Goal: Information Seeking & Learning: Learn about a topic

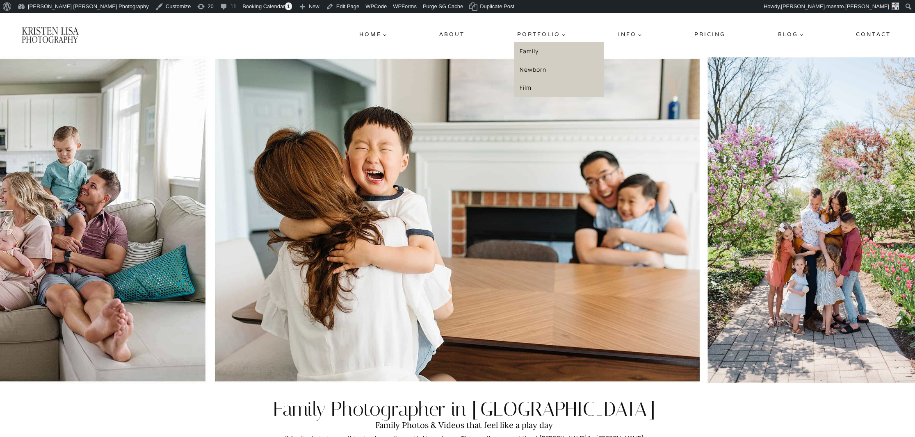
click at [536, 52] on link "Family" at bounding box center [559, 51] width 90 height 18
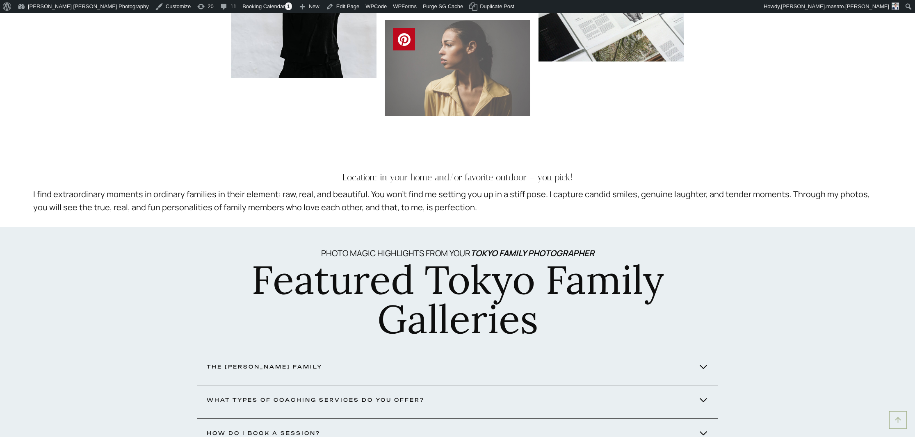
scroll to position [842, 0]
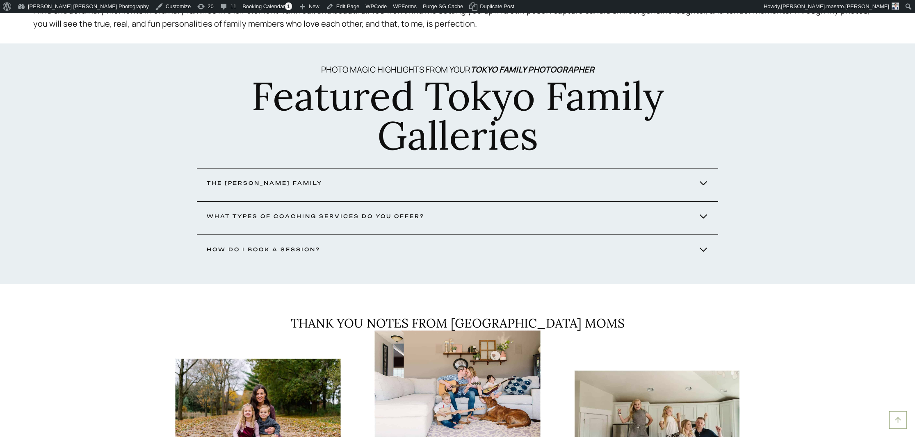
click at [442, 189] on button "The Miller FAmily" at bounding box center [458, 183] width 522 height 30
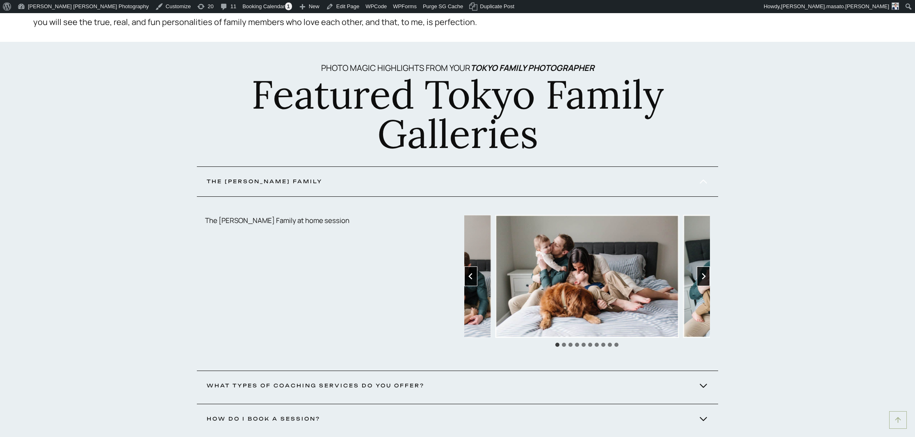
click at [706, 276] on icon "Next slide" at bounding box center [703, 276] width 7 height 7
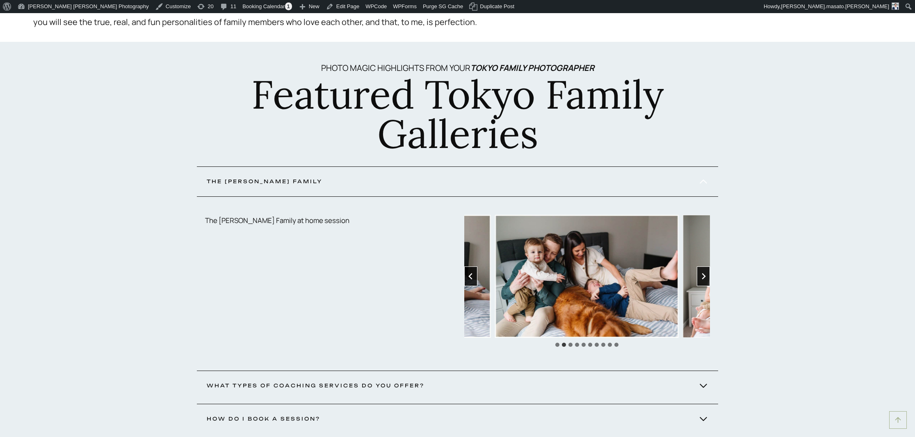
click at [706, 276] on icon "Next slide" at bounding box center [703, 276] width 7 height 7
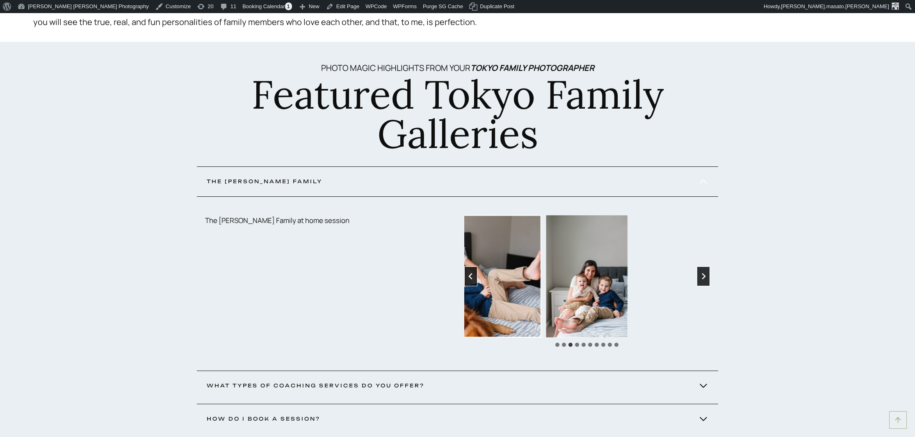
click at [706, 276] on icon "Next slide" at bounding box center [703, 276] width 7 height 7
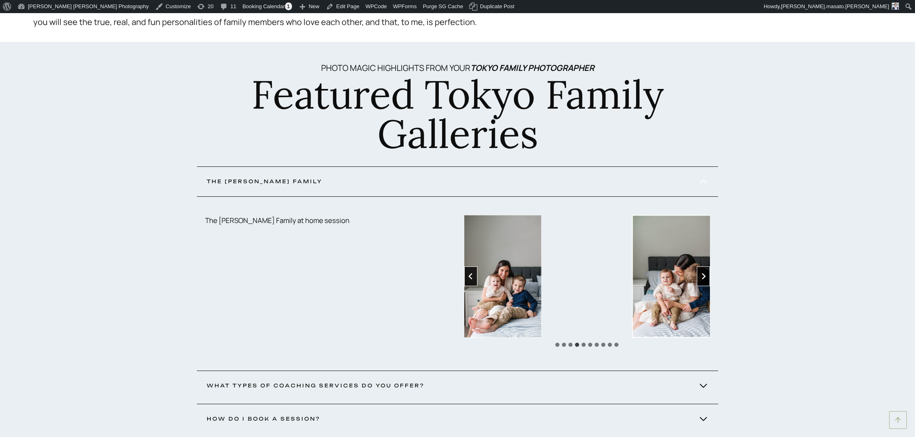
click at [706, 276] on icon "Next slide" at bounding box center [703, 276] width 7 height 7
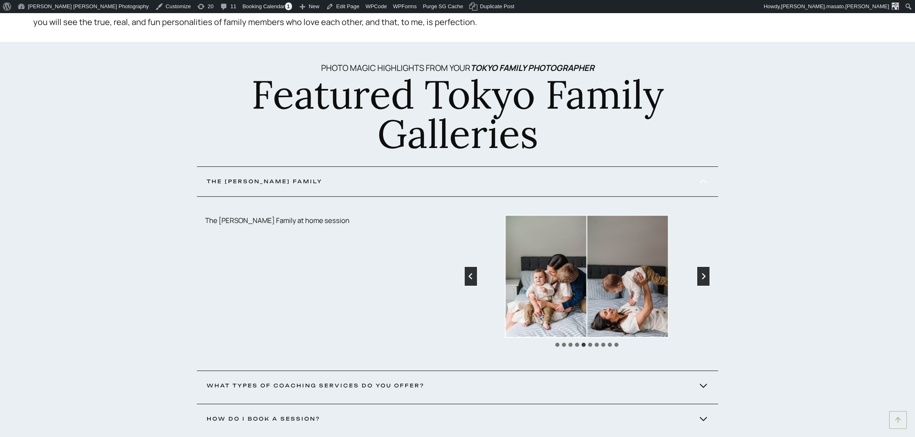
click at [706, 276] on icon "Next slide" at bounding box center [703, 276] width 7 height 7
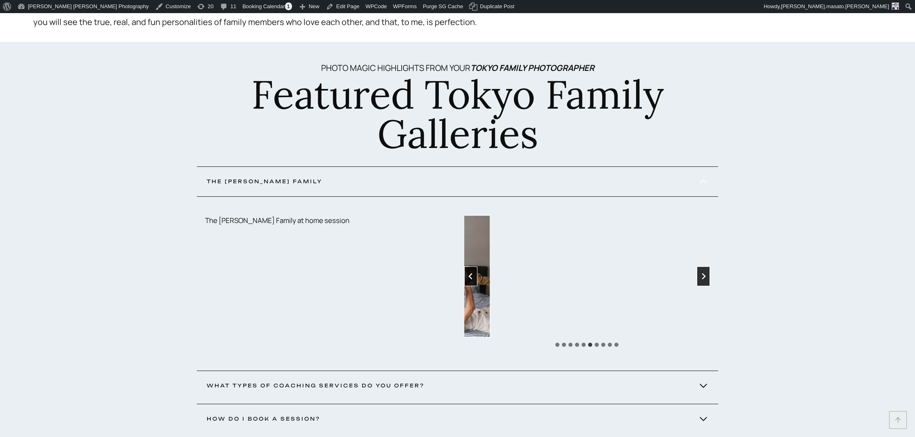
click at [706, 276] on icon "Next slide" at bounding box center [703, 276] width 7 height 7
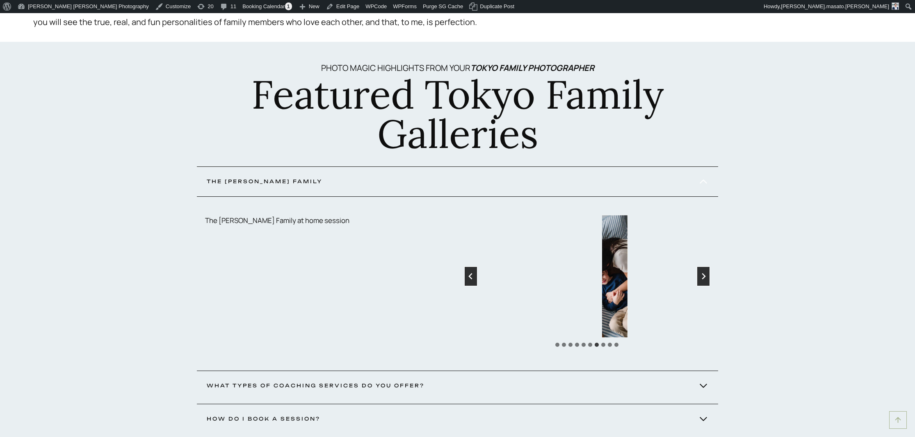
click at [706, 276] on icon "Next slide" at bounding box center [703, 276] width 7 height 7
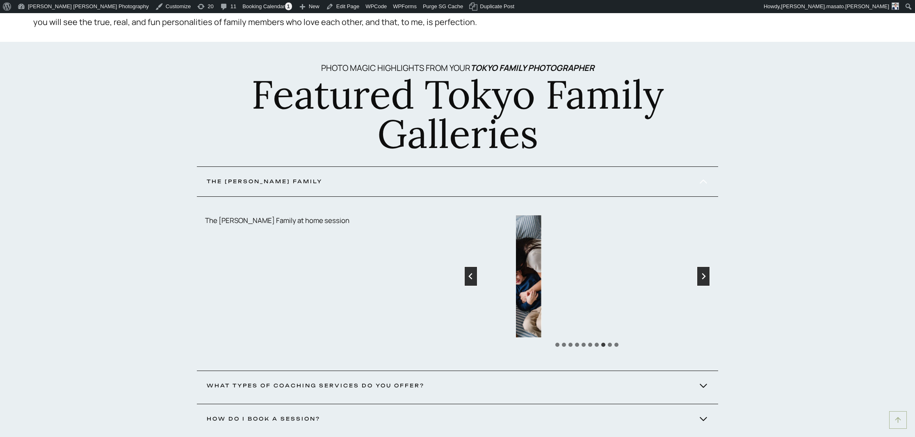
click at [706, 276] on icon "Next slide" at bounding box center [703, 276] width 7 height 7
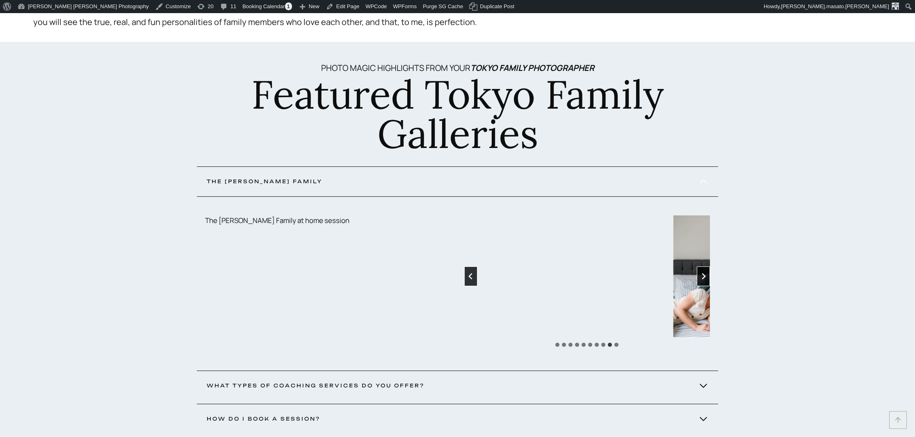
click at [706, 276] on icon "Next slide" at bounding box center [703, 276] width 7 height 7
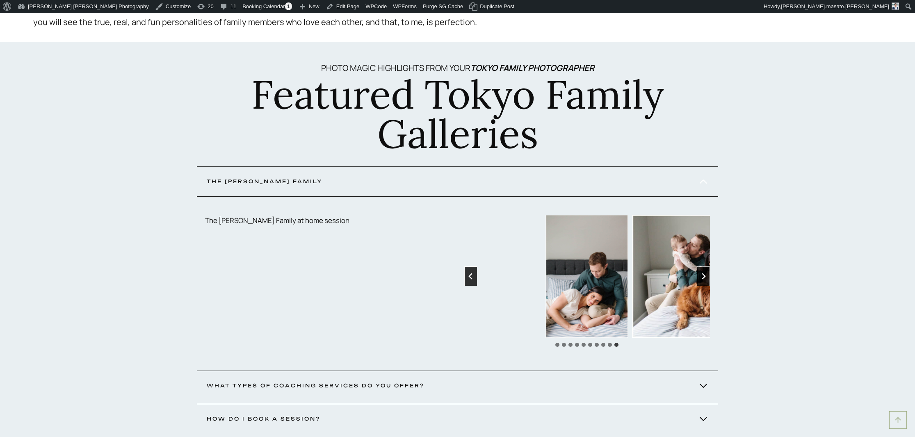
click at [706, 276] on icon "Go to first slide" at bounding box center [703, 276] width 7 height 7
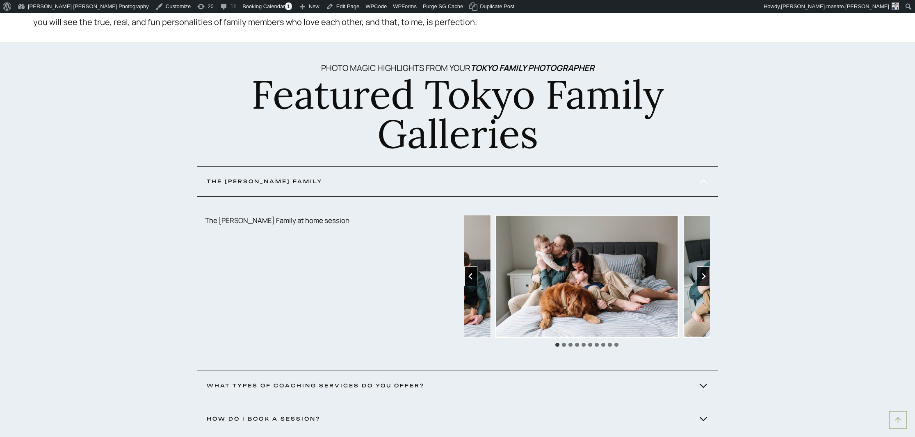
click at [706, 276] on icon "Go to first slide" at bounding box center [703, 276] width 7 height 7
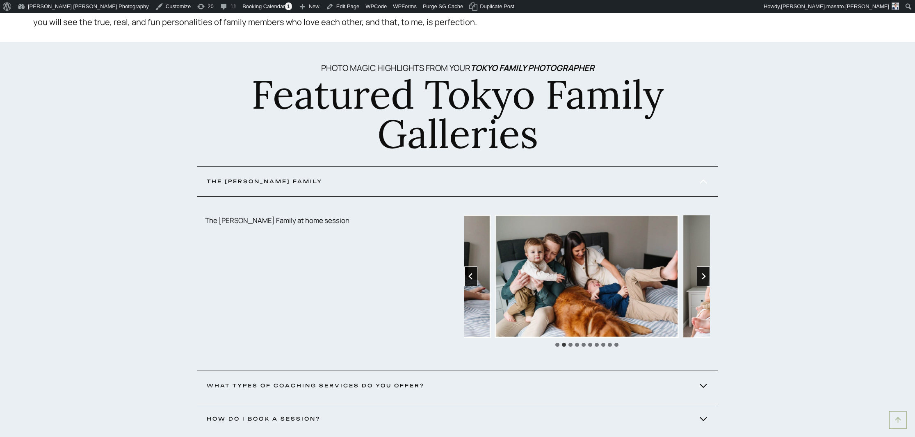
click at [706, 276] on icon "Next slide" at bounding box center [703, 276] width 7 height 7
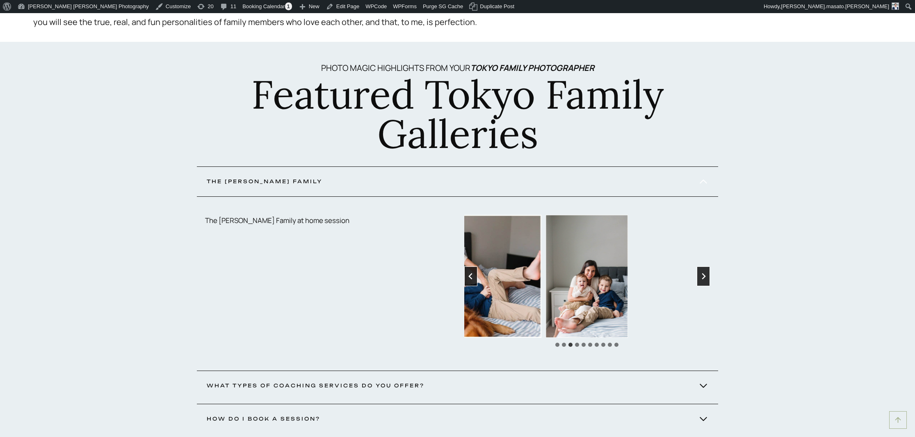
click at [706, 276] on icon "Next slide" at bounding box center [703, 276] width 7 height 7
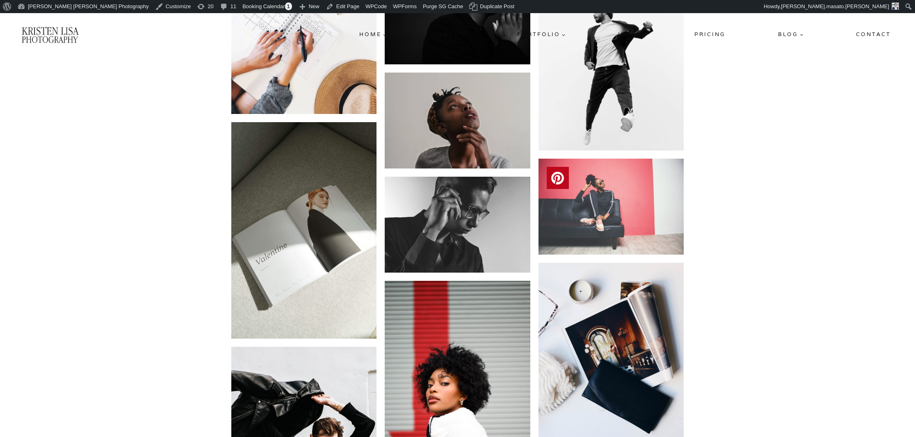
scroll to position [0, 0]
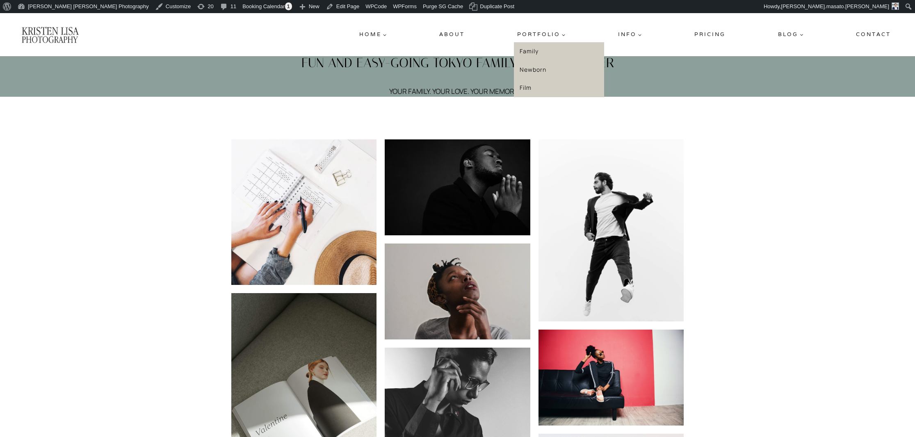
click at [536, 70] on link "Newborn" at bounding box center [559, 69] width 90 height 18
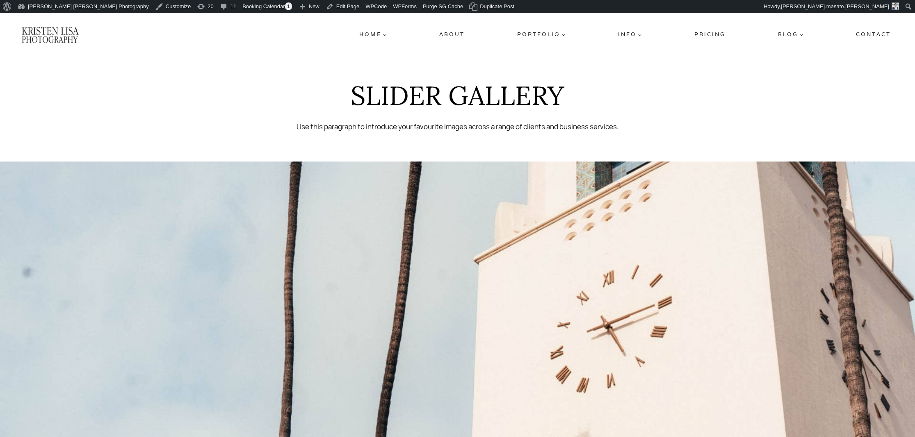
click at [711, 32] on link "Pricing" at bounding box center [710, 34] width 38 height 15
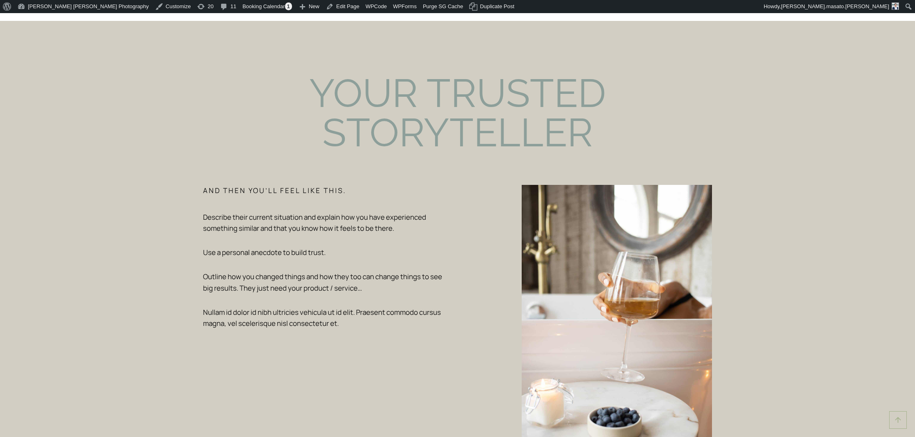
scroll to position [831, 0]
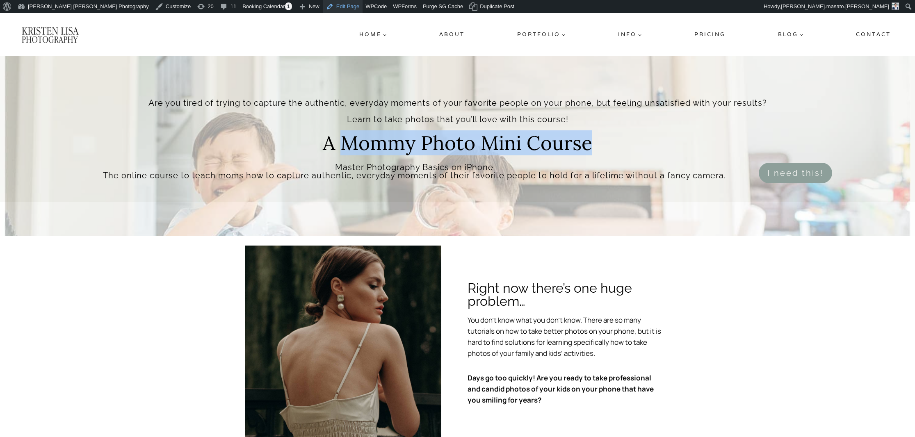
click at [323, 9] on link "Edit Page" at bounding box center [343, 6] width 40 height 13
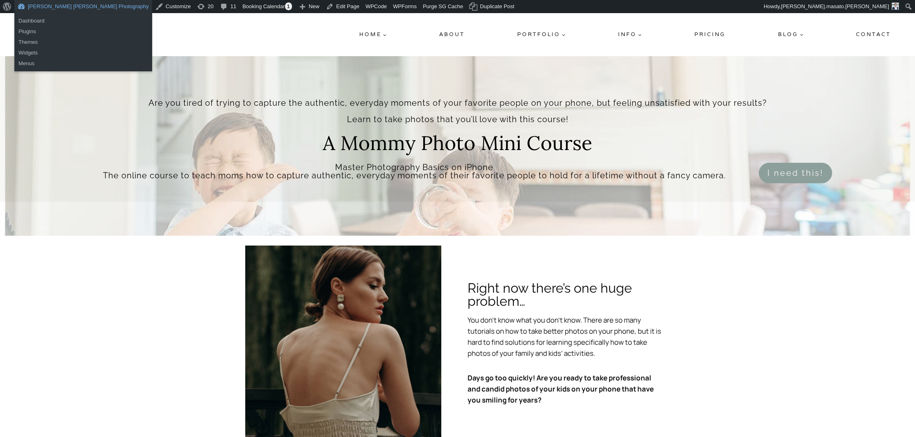
click at [78, 10] on link "[PERSON_NAME] [PERSON_NAME] Photography" at bounding box center [83, 6] width 138 height 13
